Goal: Transaction & Acquisition: Purchase product/service

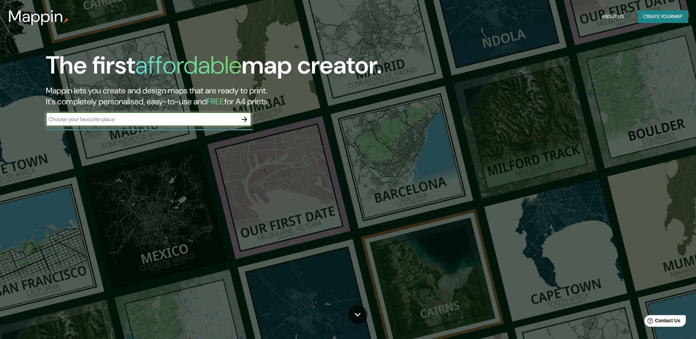
click at [162, 119] on input "text" at bounding box center [142, 119] width 192 height 8
type input "[GEOGRAPHIC_DATA]"
click at [244, 120] on icon "button" at bounding box center [244, 119] width 8 height 8
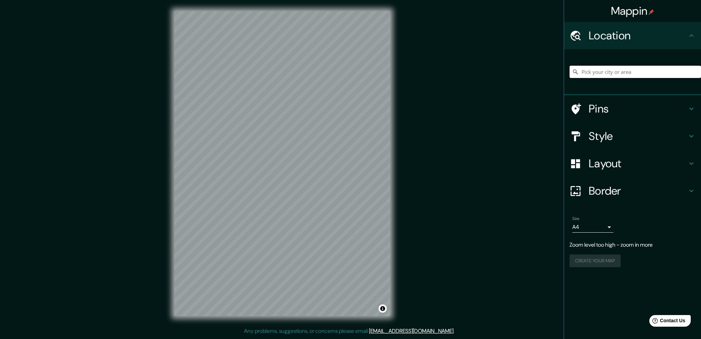
click at [601, 72] on input "Pick your city or area" at bounding box center [634, 72] width 131 height 12
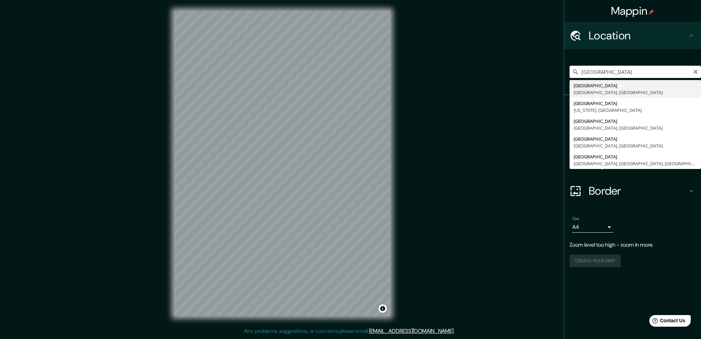
type input "[GEOGRAPHIC_DATA], [GEOGRAPHIC_DATA], [GEOGRAPHIC_DATA]"
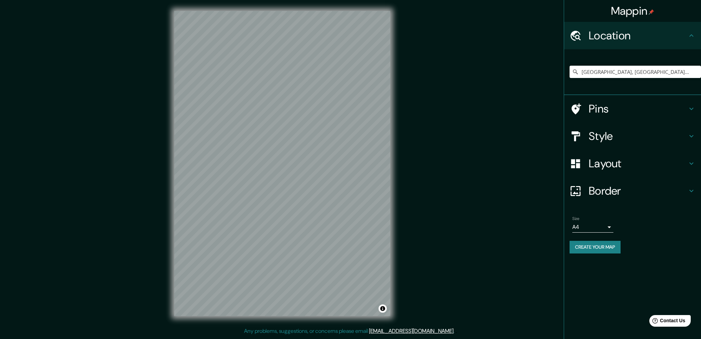
click at [619, 135] on h4 "Style" at bounding box center [638, 136] width 99 height 14
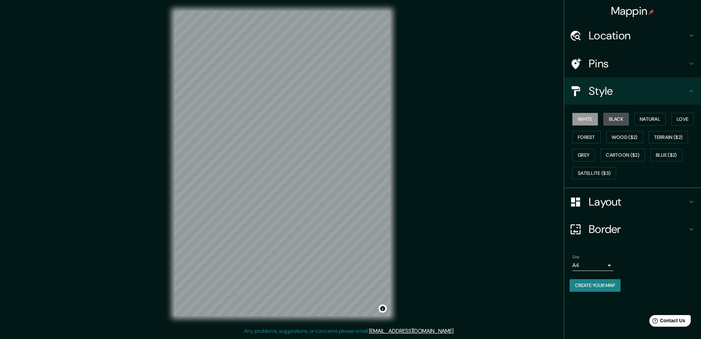
click at [620, 118] on button "Black" at bounding box center [616, 119] width 26 height 13
click at [650, 118] on button "Natural" at bounding box center [649, 119] width 31 height 13
click at [685, 116] on button "Love" at bounding box center [682, 119] width 23 height 13
click at [591, 138] on button "Forest" at bounding box center [586, 137] width 28 height 13
click at [616, 119] on button "Black" at bounding box center [616, 119] width 26 height 13
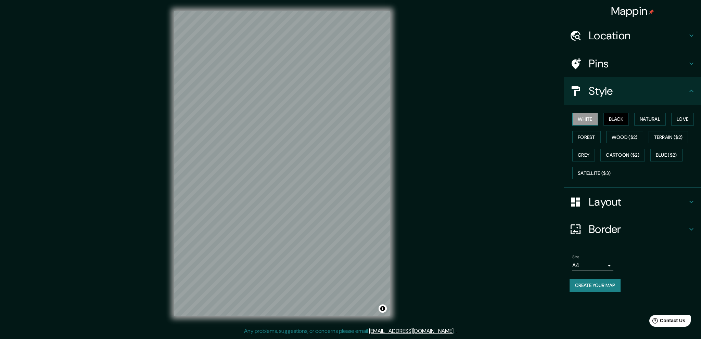
click at [591, 119] on button "White" at bounding box center [585, 119] width 26 height 13
click at [606, 202] on h4 "Layout" at bounding box center [638, 202] width 99 height 14
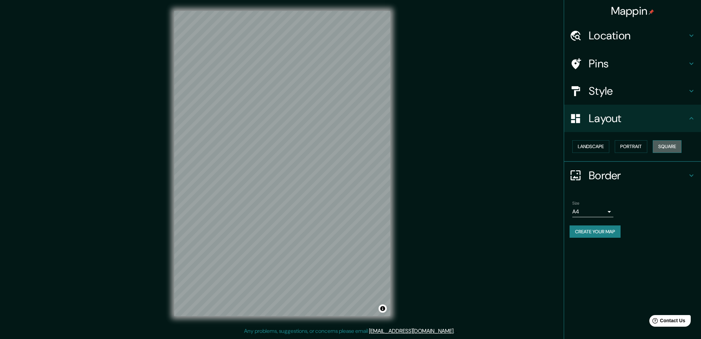
click at [662, 146] on button "Square" at bounding box center [667, 146] width 29 height 13
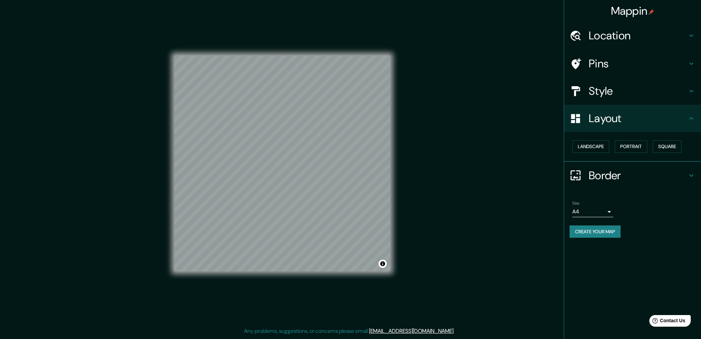
click at [612, 177] on h4 "Border" at bounding box center [638, 176] width 99 height 14
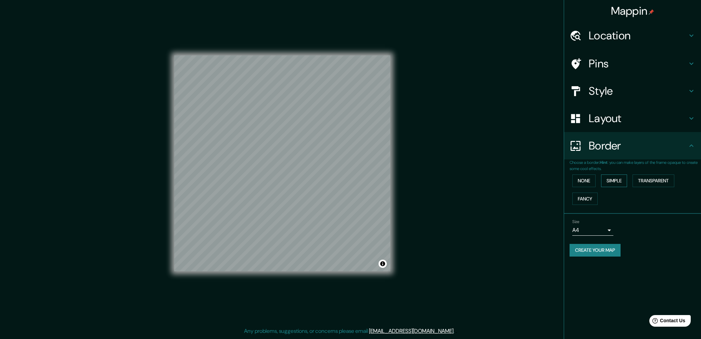
click at [611, 180] on button "Simple" at bounding box center [614, 181] width 26 height 13
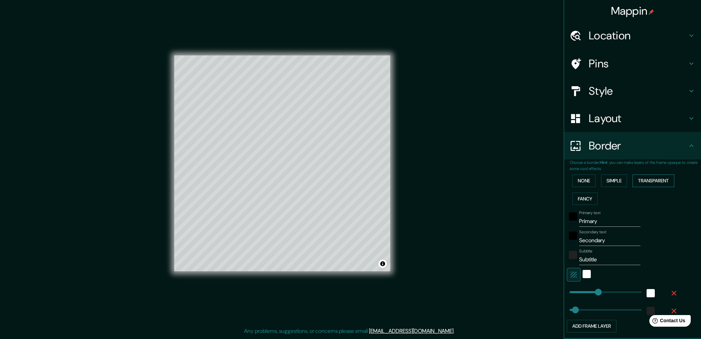
click at [651, 180] on button "Transparent" at bounding box center [653, 181] width 42 height 13
click at [584, 196] on button "Fancy" at bounding box center [584, 199] width 25 height 13
click at [583, 182] on button "None" at bounding box center [583, 181] width 23 height 13
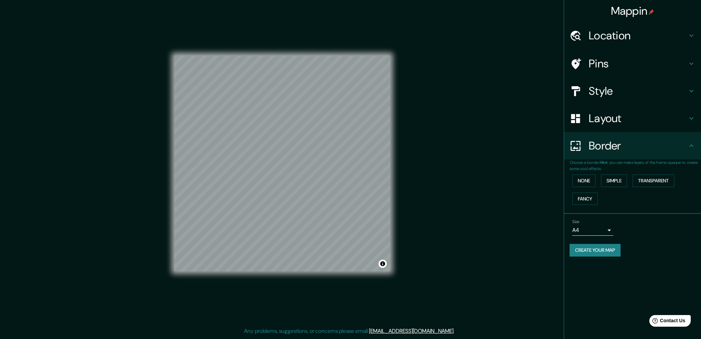
click at [606, 250] on button "Create your map" at bounding box center [594, 250] width 51 height 13
click at [602, 249] on button "Create your map" at bounding box center [594, 250] width 51 height 13
click at [609, 230] on body "Mappin Location [GEOGRAPHIC_DATA], [GEOGRAPHIC_DATA], [GEOGRAPHIC_DATA] Pins St…" at bounding box center [350, 169] width 701 height 339
click at [595, 254] on li "A3" at bounding box center [592, 256] width 41 height 12
click at [595, 250] on button "Create your map" at bounding box center [594, 250] width 51 height 13
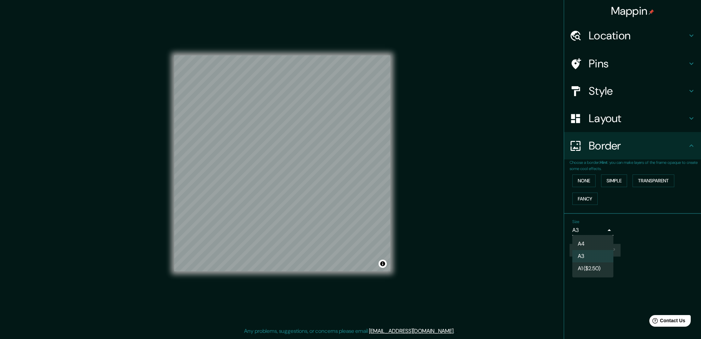
click at [598, 228] on body "Mappin Location [GEOGRAPHIC_DATA], [GEOGRAPHIC_DATA], [GEOGRAPHIC_DATA] Pins St…" at bounding box center [350, 169] width 701 height 339
click at [593, 241] on li "A4" at bounding box center [592, 244] width 41 height 12
type input "single"
click at [591, 252] on div "Create your map" at bounding box center [632, 250] width 126 height 13
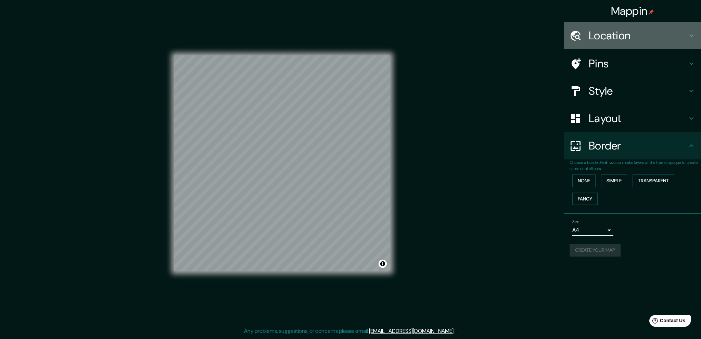
click at [608, 38] on h4 "Location" at bounding box center [638, 36] width 99 height 14
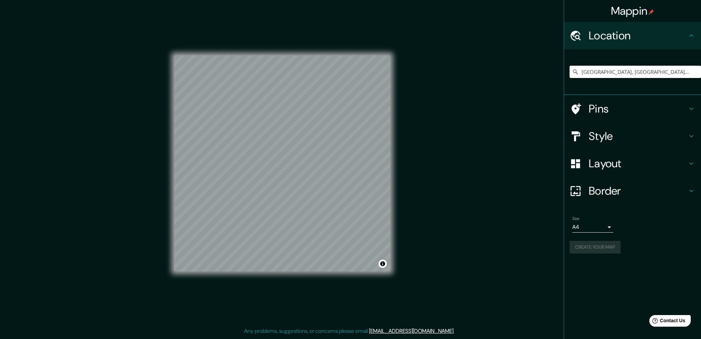
click at [607, 108] on h4 "Pins" at bounding box center [638, 109] width 99 height 14
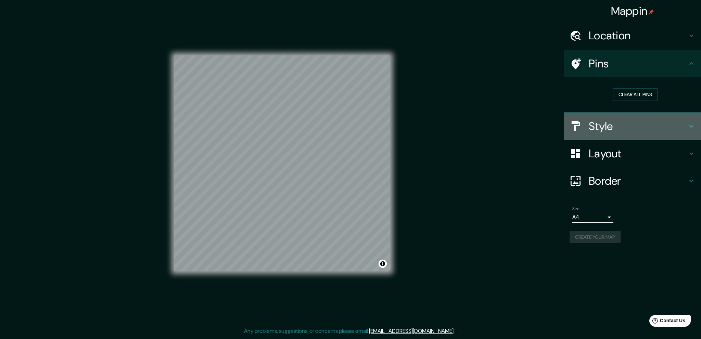
click at [603, 127] on h4 "Style" at bounding box center [638, 126] width 99 height 14
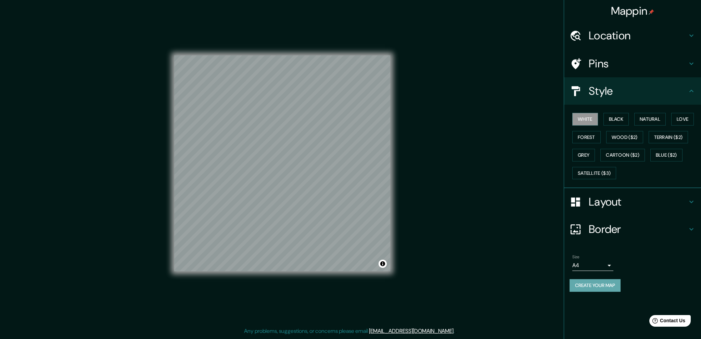
click at [597, 285] on button "Create your map" at bounding box center [594, 285] width 51 height 13
click at [628, 13] on h4 "Mappin" at bounding box center [632, 11] width 43 height 14
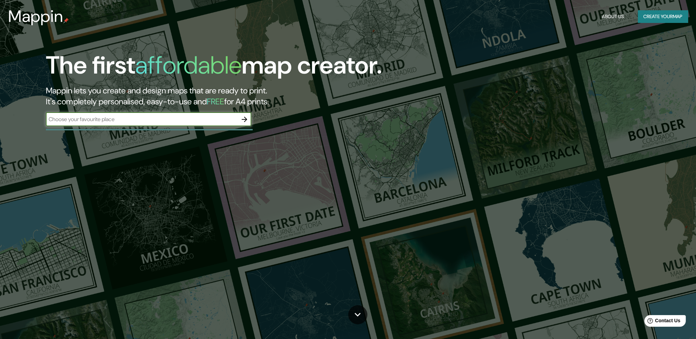
click at [606, 17] on button "About Us" at bounding box center [613, 16] width 28 height 13
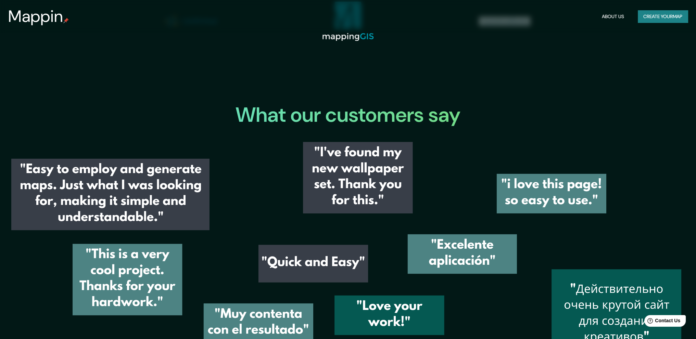
scroll to position [968, 0]
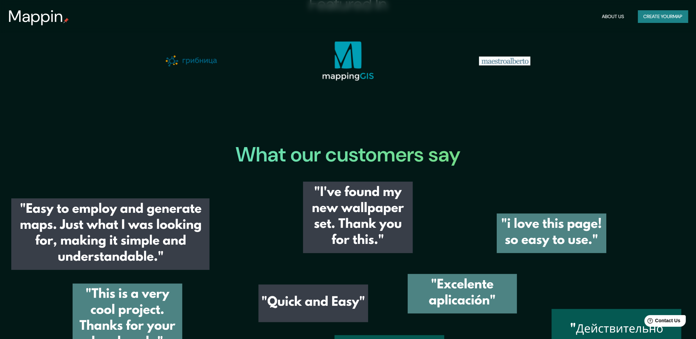
click at [649, 18] on button "Create your map" at bounding box center [662, 16] width 50 height 13
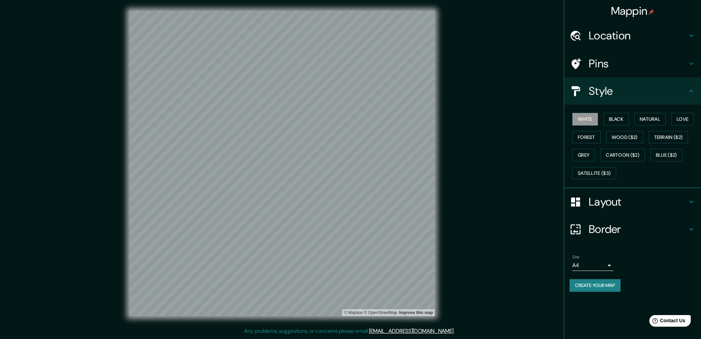
click at [623, 36] on h4 "Location" at bounding box center [638, 36] width 99 height 14
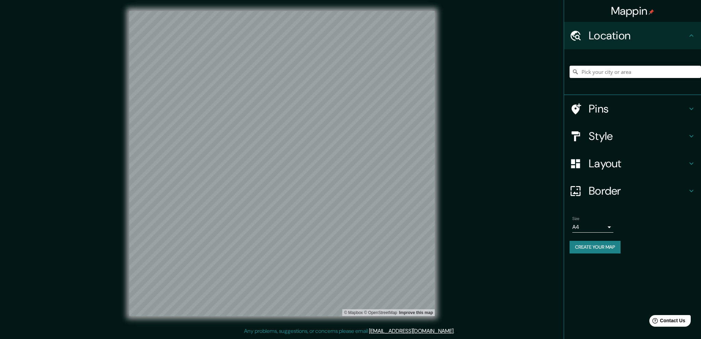
click at [594, 75] on input "Pick your city or area" at bounding box center [634, 72] width 131 height 12
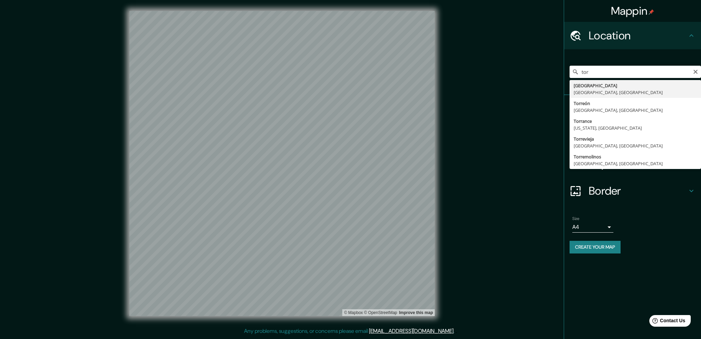
type input "[GEOGRAPHIC_DATA], [GEOGRAPHIC_DATA], [GEOGRAPHIC_DATA]"
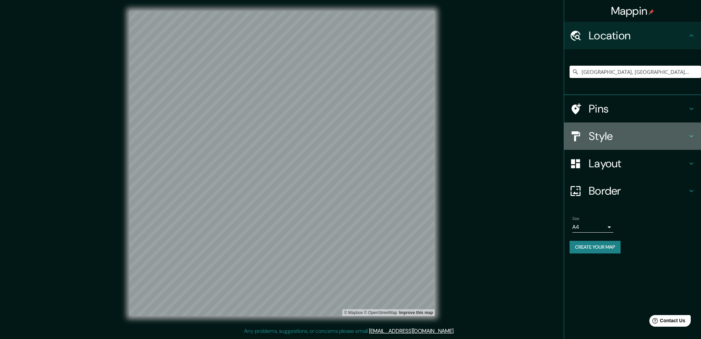
click at [605, 137] on h4 "Style" at bounding box center [638, 136] width 99 height 14
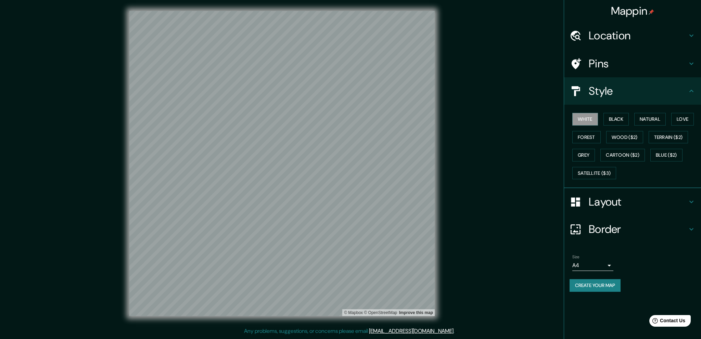
click at [600, 204] on h4 "Layout" at bounding box center [638, 202] width 99 height 14
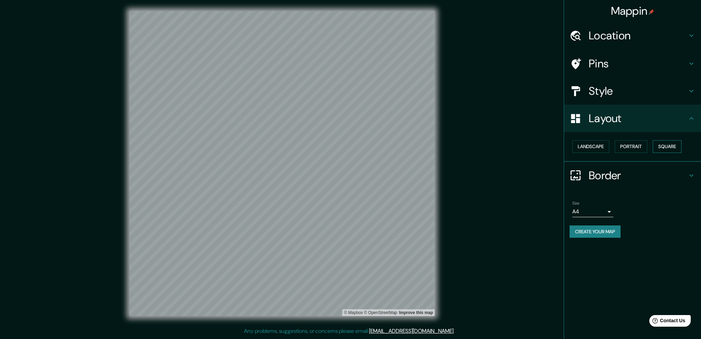
click at [675, 147] on button "Square" at bounding box center [667, 146] width 29 height 13
click at [670, 145] on button "Square" at bounding box center [667, 146] width 29 height 13
click at [598, 230] on button "Create your map" at bounding box center [594, 231] width 51 height 13
